Goal: Information Seeking & Learning: Learn about a topic

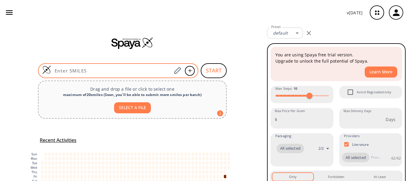
click at [125, 67] on div at bounding box center [118, 70] width 160 height 15
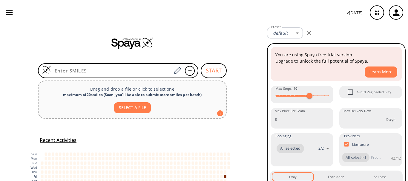
paste input "S=C1COC2=CC=CC=C2C(C3=CC=CC=C3)O1"
type input "S=C1COC2=CC=CC=C2C(C3=CC=CC=C3)O1"
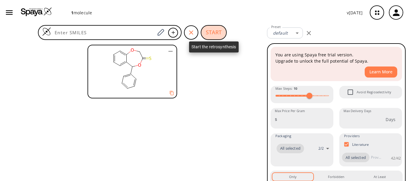
click at [211, 30] on button "START" at bounding box center [213, 32] width 26 height 15
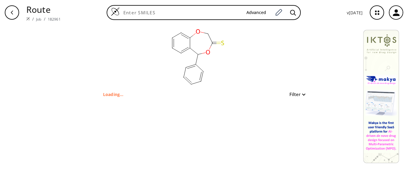
type input "S=C1COC2=CC=CC=C2C(C3=CC=CC=C3)O1"
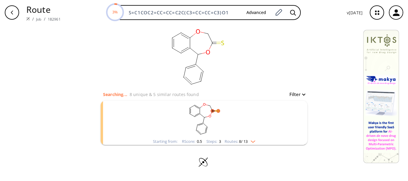
click at [255, 139] on img "clusters" at bounding box center [251, 140] width 8 height 5
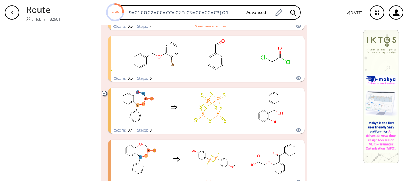
scroll to position [571, 0]
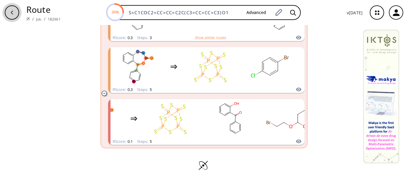
click at [7, 15] on div "button" at bounding box center [12, 12] width 14 height 14
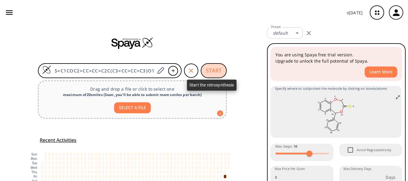
click at [208, 73] on button "START" at bounding box center [213, 70] width 26 height 15
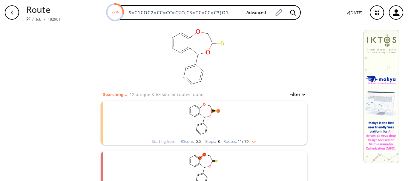
scroll to position [47, 0]
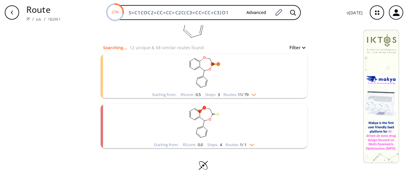
click at [251, 143] on img "clusters" at bounding box center [250, 143] width 8 height 5
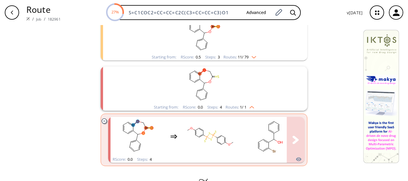
scroll to position [102, 0]
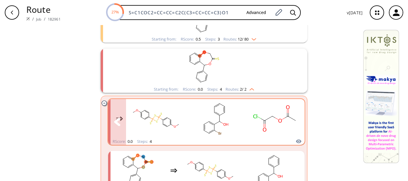
click at [292, 122] on icon "clusters" at bounding box center [295, 122] width 7 height 8
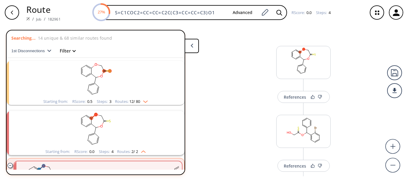
click at [141, 98] on rect "clusters" at bounding box center [95, 79] width 155 height 37
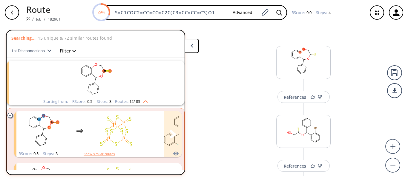
click at [89, 122] on div "clusters" at bounding box center [139, 130] width 246 height 39
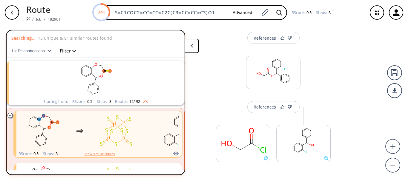
scroll to position [128, 0]
drag, startPoint x: 242, startPoint y: 149, endPoint x: 225, endPoint y: 147, distance: 16.8
click at [225, 147] on rect at bounding box center [243, 140] width 54 height 30
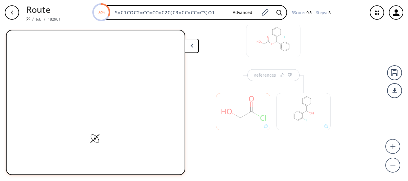
scroll to position [162, 0]
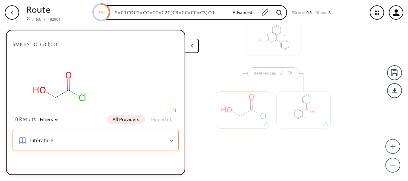
click at [161, 143] on div "Literature" at bounding box center [96, 140] width 166 height 21
click at [174, 140] on div "Literature" at bounding box center [96, 140] width 166 height 21
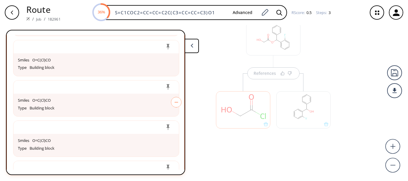
scroll to position [0, 0]
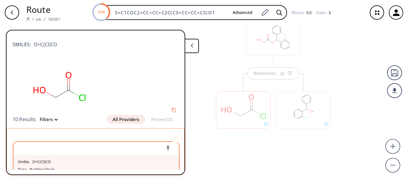
click at [55, 161] on div "Smiles O=C(Cl)CO" at bounding box center [96, 162] width 156 height 8
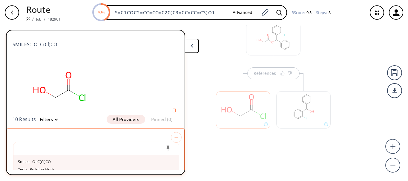
click at [191, 46] on polygon at bounding box center [191, 46] width 2 height 4
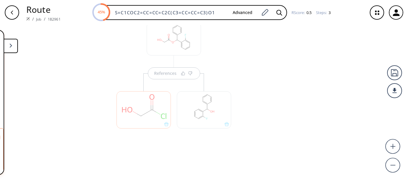
click at [10, 51] on button at bounding box center [11, 46] width 14 height 14
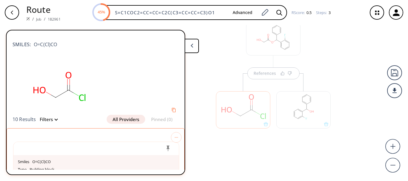
click at [216, 94] on div at bounding box center [243, 109] width 54 height 37
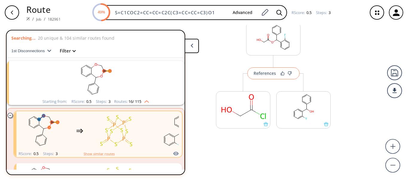
click at [266, 74] on div "References" at bounding box center [264, 73] width 22 height 4
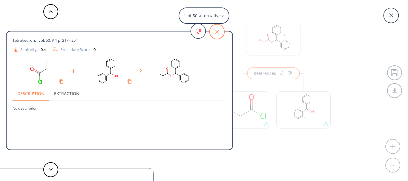
click at [214, 26] on icon at bounding box center [216, 31] width 15 height 15
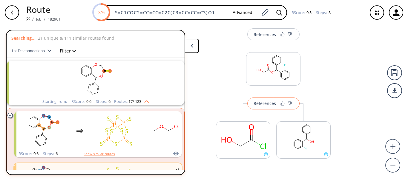
scroll to position [131, 0]
click at [262, 36] on div "References" at bounding box center [264, 35] width 22 height 4
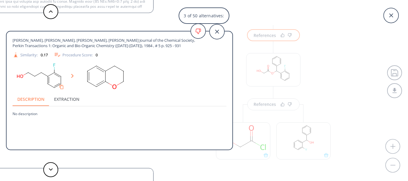
scroll to position [11, 0]
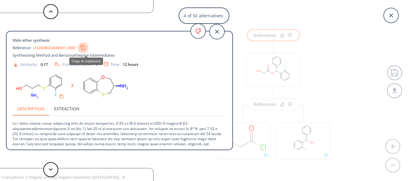
click at [86, 51] on div at bounding box center [83, 48] width 10 height 10
click at [72, 48] on link "US20080234499A1_0087" at bounding box center [54, 48] width 43 height 4
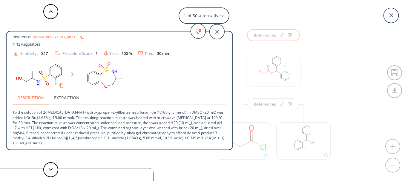
click at [50, 38] on link "WO2015092713A1_0631" at bounding box center [54, 37] width 42 height 4
drag, startPoint x: 44, startPoint y: 112, endPoint x: 137, endPoint y: 107, distance: 92.6
click at [137, 107] on p "To the solution of 2-[MEDICAL_DATA]-N-(1-hydroxypropan-2-yl)benzenesulfonamide …" at bounding box center [120, 125] width 214 height 41
copy p "2-[MEDICAL_DATA]-N-(1-hydroxypropan-2-yl)benzenesulfonamide"
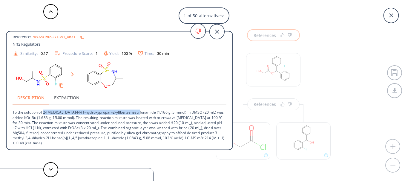
copy p "2-[MEDICAL_DATA]-N-(1-hydroxypropan-2-yl)benzenesulfonamide"
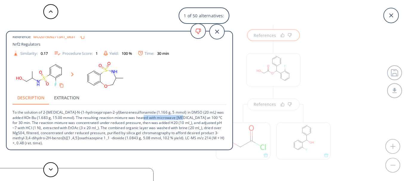
drag, startPoint x: 146, startPoint y: 117, endPoint x: 183, endPoint y: 118, distance: 37.6
click at [183, 118] on p "To the solution of 2-[MEDICAL_DATA]-N-(1-hydroxypropan-2-yl)benzenesulfonamide …" at bounding box center [120, 125] width 214 height 41
copy p "microwave [MEDICAL_DATA]"
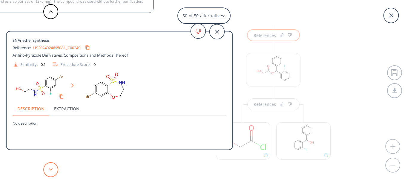
click at [57, 173] on button at bounding box center [50, 169] width 15 height 15
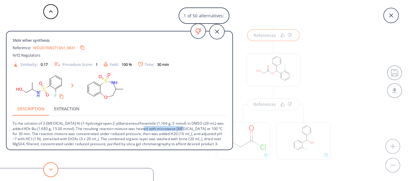
click at [49, 171] on icon at bounding box center [51, 169] width 4 height 3
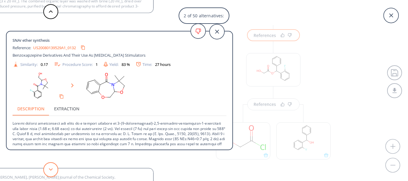
click at [49, 171] on icon at bounding box center [51, 169] width 4 height 3
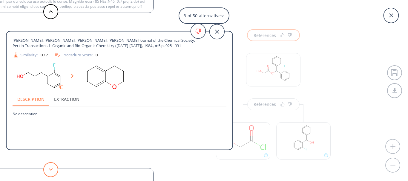
click at [49, 171] on icon at bounding box center [51, 169] width 4 height 3
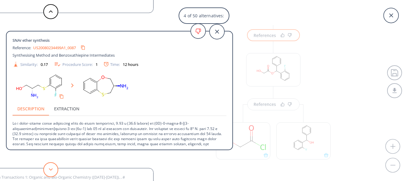
click at [49, 171] on icon at bounding box center [51, 169] width 4 height 3
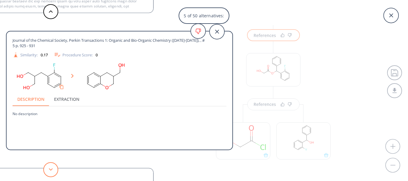
click at [49, 171] on icon at bounding box center [51, 169] width 4 height 3
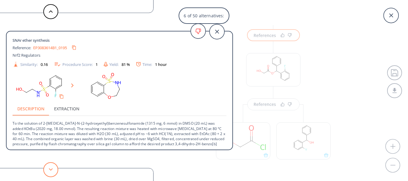
click at [49, 171] on icon at bounding box center [51, 169] width 4 height 3
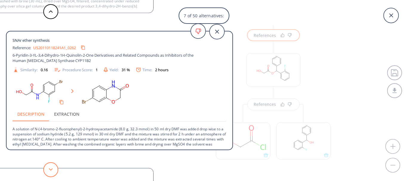
click at [49, 171] on icon at bounding box center [51, 169] width 4 height 3
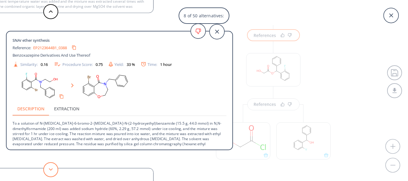
click at [49, 171] on icon at bounding box center [51, 169] width 4 height 3
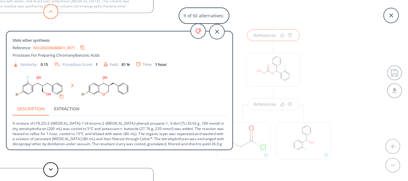
click at [50, 12] on icon at bounding box center [51, 11] width 4 height 3
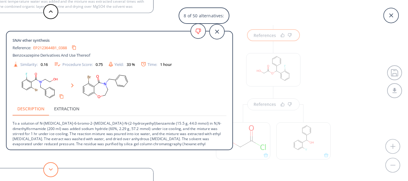
click at [56, 172] on button at bounding box center [50, 169] width 15 height 15
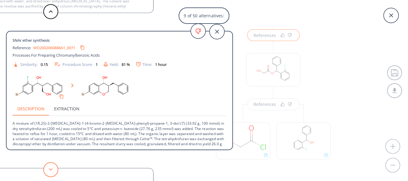
click at [56, 172] on button at bounding box center [50, 169] width 15 height 15
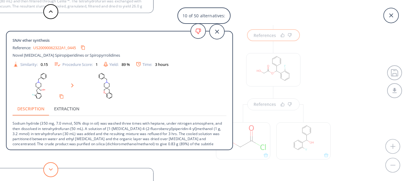
click at [56, 172] on button at bounding box center [50, 169] width 15 height 15
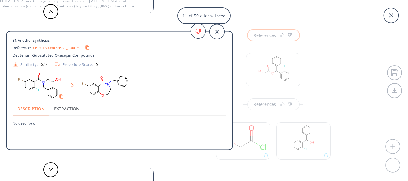
click at [55, 46] on link "US20180064726A1_C00039" at bounding box center [56, 48] width 47 height 4
click at [45, 173] on button at bounding box center [50, 169] width 15 height 15
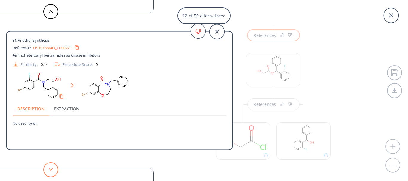
click at [45, 173] on button at bounding box center [50, 169] width 15 height 15
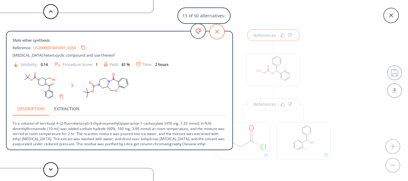
click at [213, 30] on icon at bounding box center [216, 31] width 15 height 15
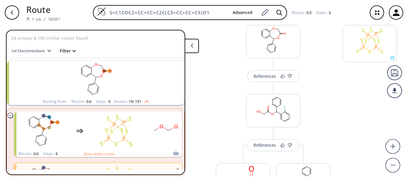
scroll to position [89, 0]
click at [262, 83] on button "References" at bounding box center [273, 77] width 52 height 12
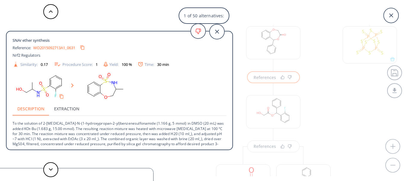
click at [329, 92] on div "1 of 50 alternatives: SNAr ether synthesis Reference: WO2015092713A1_0631 Nrf2 …" at bounding box center [204, 90] width 408 height 181
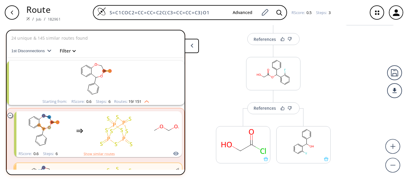
scroll to position [127, 0]
click at [292, 139] on rect at bounding box center [303, 141] width 54 height 30
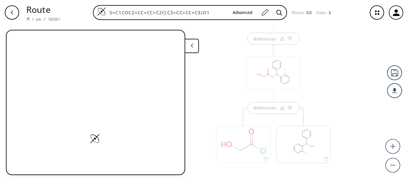
scroll to position [162, 0]
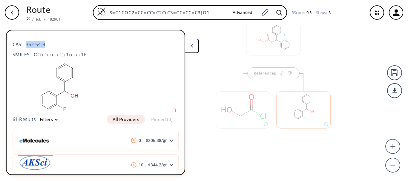
drag, startPoint x: 48, startPoint y: 44, endPoint x: 25, endPoint y: 41, distance: 22.7
click at [25, 41] on div "CAS: 362-54-9" at bounding box center [96, 41] width 166 height 13
copy span "362-54-9"
click at [192, 44] on icon at bounding box center [191, 46] width 3 height 4
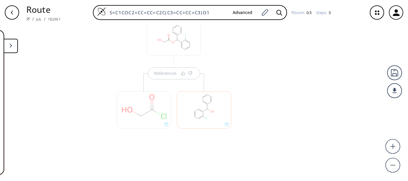
click at [163, 78] on div at bounding box center [143, 106] width 60 height 67
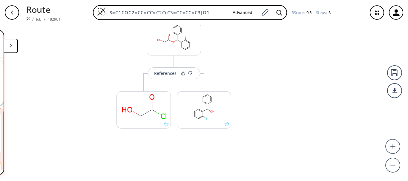
click at [163, 78] on button "References" at bounding box center [174, 73] width 52 height 12
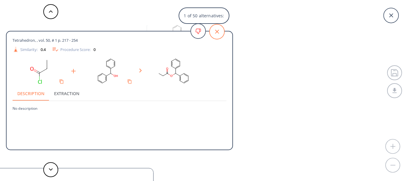
click at [217, 31] on icon at bounding box center [217, 32] width 4 height 4
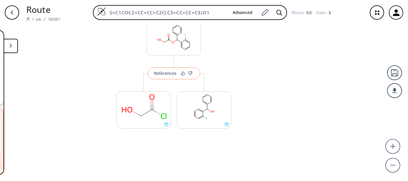
click at [148, 78] on button "References" at bounding box center [174, 73] width 52 height 12
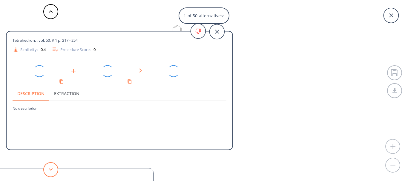
click at [52, 169] on polygon at bounding box center [51, 169] width 4 height 2
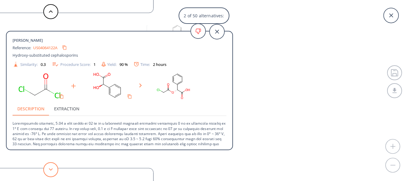
click at [52, 169] on polygon at bounding box center [51, 169] width 4 height 2
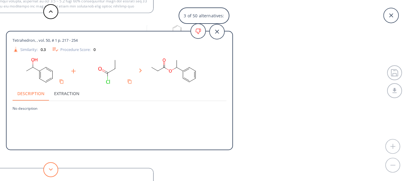
click at [52, 169] on polygon at bounding box center [51, 169] width 4 height 2
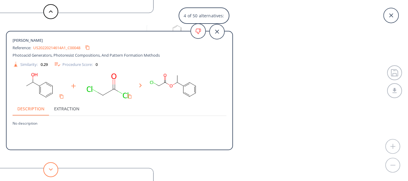
click at [52, 169] on polygon at bounding box center [51, 169] width 4 height 2
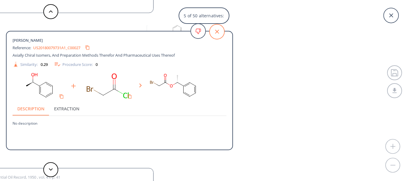
click at [223, 28] on icon at bounding box center [216, 31] width 15 height 15
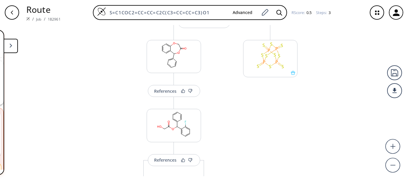
scroll to position [73, 0]
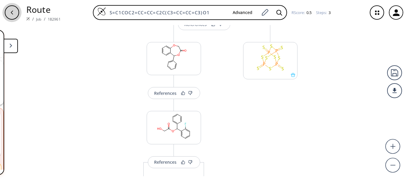
click at [13, 12] on icon "button" at bounding box center [12, 12] width 5 height 5
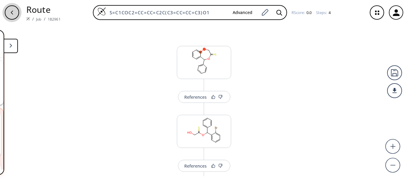
click at [13, 12] on icon "button" at bounding box center [12, 12] width 5 height 5
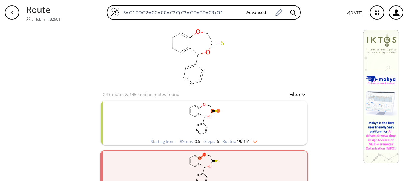
scroll to position [17, 0]
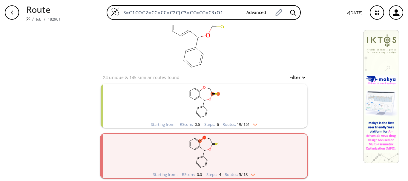
click at [281, 115] on div "Starting from: RScore : 0.6 Steps : 6 Routes: 19 / 151" at bounding box center [204, 106] width 206 height 44
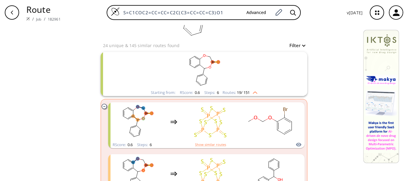
scroll to position [99, 0]
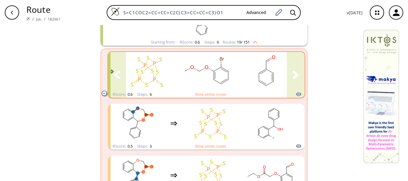
click at [287, 82] on button "clusters" at bounding box center [295, 75] width 18 height 46
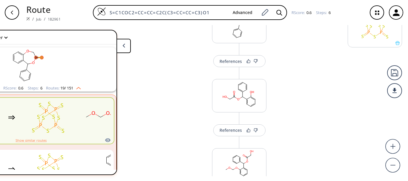
scroll to position [107, 0]
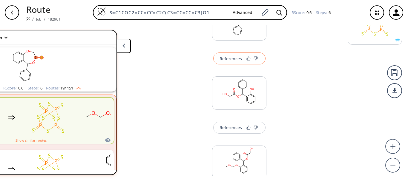
click at [220, 58] on div "References" at bounding box center [230, 59] width 22 height 4
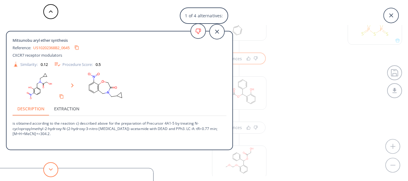
click at [53, 172] on button at bounding box center [50, 169] width 15 height 15
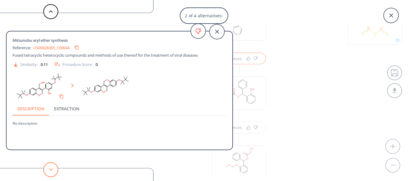
click at [48, 170] on button at bounding box center [50, 169] width 15 height 15
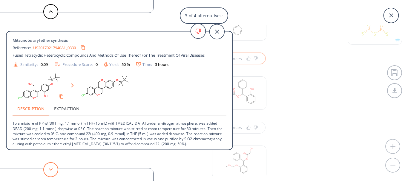
click at [51, 169] on icon at bounding box center [51, 169] width 4 height 3
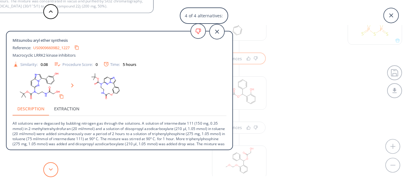
click at [52, 163] on button at bounding box center [50, 169] width 15 height 15
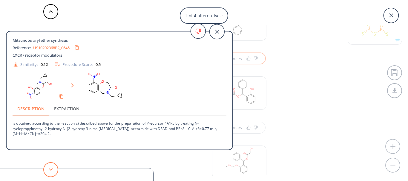
click at [52, 163] on button at bounding box center [50, 169] width 15 height 15
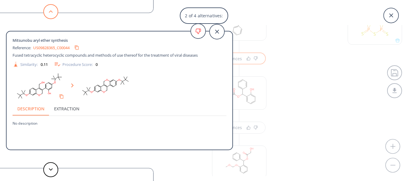
click at [48, 13] on button at bounding box center [50, 11] width 15 height 15
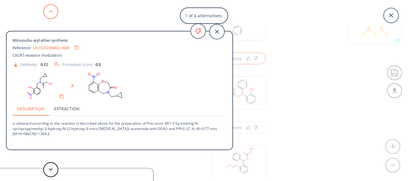
click at [48, 13] on button at bounding box center [50, 11] width 15 height 15
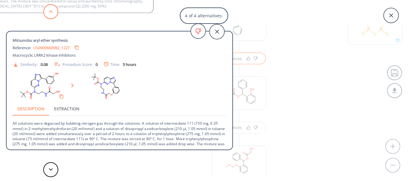
click at [48, 13] on button at bounding box center [50, 11] width 15 height 15
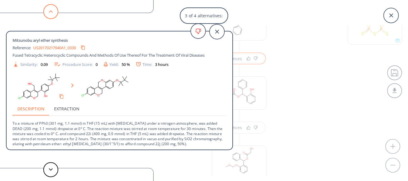
click at [48, 13] on button at bounding box center [50, 11] width 15 height 15
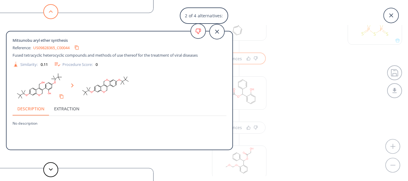
click at [48, 13] on button at bounding box center [50, 11] width 15 height 15
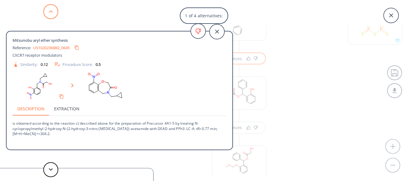
click at [48, 13] on button at bounding box center [50, 11] width 15 height 15
click at [54, 47] on link "US10202368B2_0645" at bounding box center [51, 48] width 36 height 4
click at [217, 34] on icon at bounding box center [216, 31] width 15 height 15
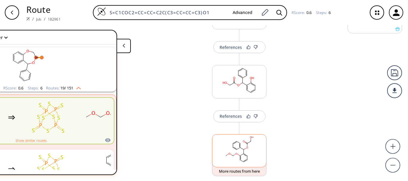
scroll to position [119, 0]
click at [231, 120] on button "References" at bounding box center [239, 116] width 52 height 12
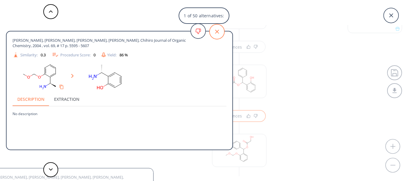
click at [214, 29] on icon at bounding box center [216, 31] width 15 height 15
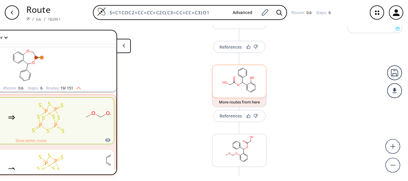
click at [235, 83] on rect at bounding box center [239, 80] width 54 height 30
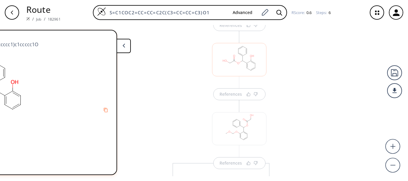
scroll to position [0, 0]
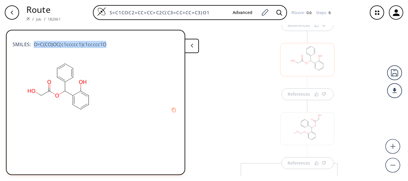
drag, startPoint x: 109, startPoint y: 40, endPoint x: 32, endPoint y: 36, distance: 76.8
click at [32, 36] on div "SMILES: O=C(CO)OC(c1ccccc1)c1ccccc1O" at bounding box center [96, 41] width 166 height 13
copy span "O=C(CO)OC(c1ccccc1)c1ccccc1O"
click at [17, 7] on div "button" at bounding box center [12, 12] width 14 height 14
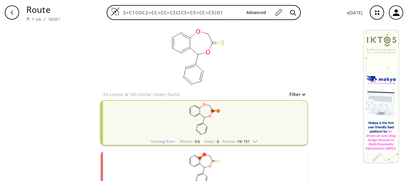
scroll to position [17, 0]
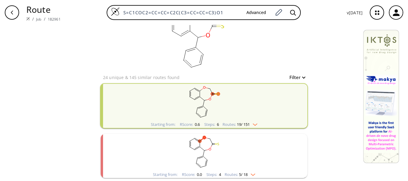
click at [249, 122] on img "clusters" at bounding box center [253, 123] width 8 height 5
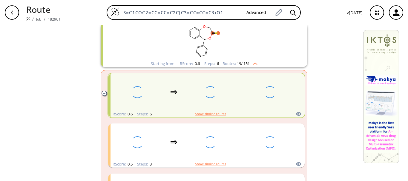
scroll to position [82, 0]
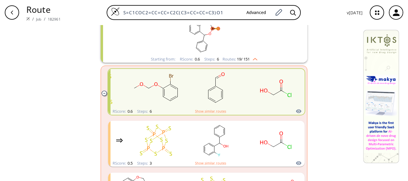
drag, startPoint x: 227, startPoint y: 12, endPoint x: 78, endPoint y: 6, distance: 149.0
click at [78, 6] on div "S=C1COC2=CC=CC=C2C(C3=CC=CC=C3)O1 Advanced" at bounding box center [203, 12] width 276 height 15
paste input "O=C(CO)OC(c1ccccc1)c1ccccc1O"
type input "O=C(CO)OC(c1ccccc1)c1ccccc1O"
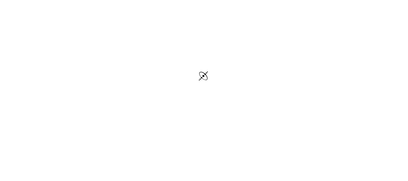
scroll to position [28, 0]
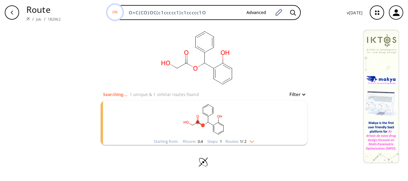
click at [252, 141] on img "clusters" at bounding box center [250, 140] width 8 height 5
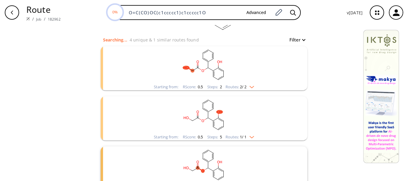
scroll to position [55, 0]
click at [249, 85] on img "clusters" at bounding box center [250, 85] width 8 height 5
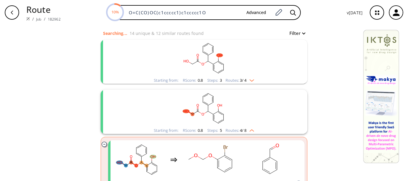
scroll to position [0, 0]
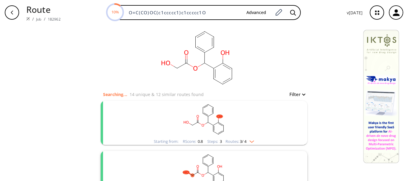
click at [246, 139] on img "clusters" at bounding box center [250, 140] width 8 height 5
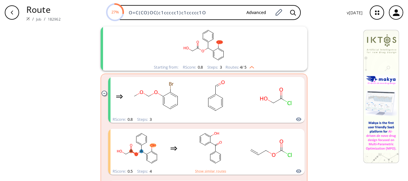
scroll to position [75, 0]
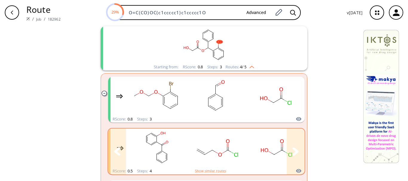
click at [241, 158] on div "clusters" at bounding box center [180, 148] width 246 height 39
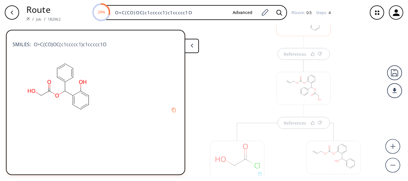
scroll to position [43, 0]
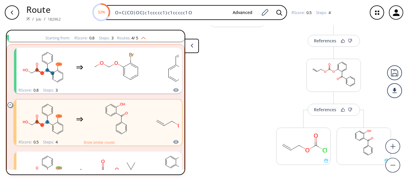
scroll to position [193, 0]
click at [319, 116] on button "References" at bounding box center [333, 111] width 52 height 12
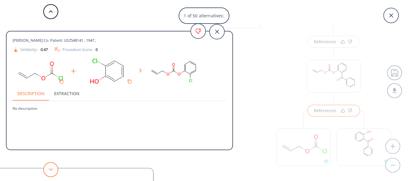
click at [50, 168] on button at bounding box center [50, 169] width 15 height 15
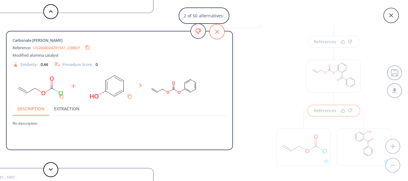
click at [218, 36] on icon at bounding box center [216, 31] width 15 height 15
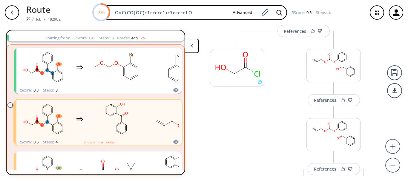
scroll to position [135, 0]
click at [321, 102] on div "References" at bounding box center [325, 100] width 22 height 4
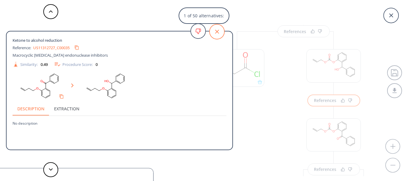
click at [217, 32] on icon at bounding box center [217, 32] width 4 height 4
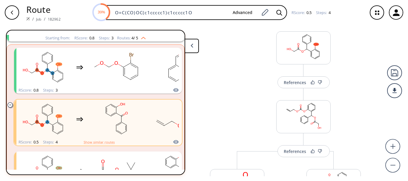
scroll to position [0, 0]
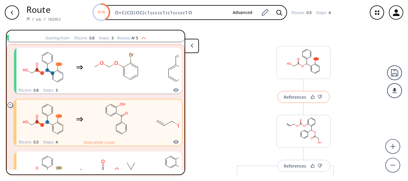
click at [292, 101] on button "References" at bounding box center [303, 97] width 52 height 12
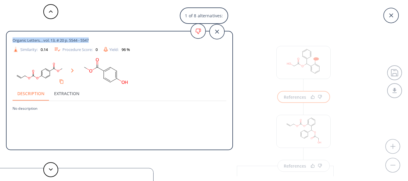
drag, startPoint x: 94, startPoint y: 39, endPoint x: 12, endPoint y: 30, distance: 82.8
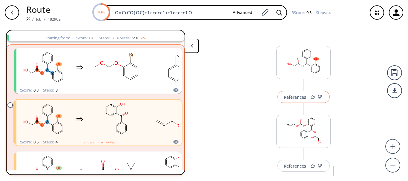
click at [285, 94] on button "References" at bounding box center [303, 97] width 52 height 12
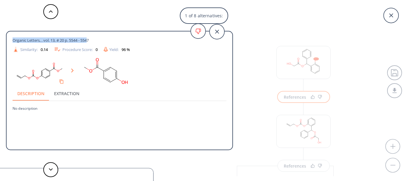
scroll to position [64, 0]
click at [7, 35] on div "Organic Letters, , vol. 13, # 20 p. 5544 - 5547 Similarity: 0.14 Procedure Scor…" at bounding box center [120, 92] width 226 height 120
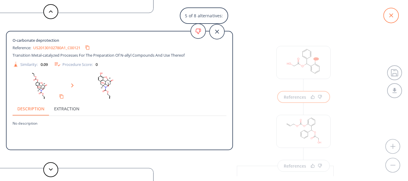
click at [385, 13] on icon at bounding box center [390, 15] width 15 height 15
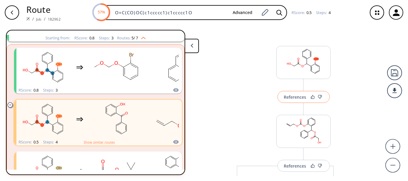
click at [289, 95] on div "References" at bounding box center [294, 97] width 22 height 4
